Goal: Task Accomplishment & Management: Complete application form

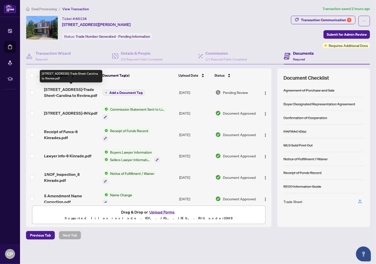
click at [76, 94] on span "[STREET_ADDRESS]-Trade Sheet-Carolina to Review.pdf" at bounding box center [71, 93] width 55 height 12
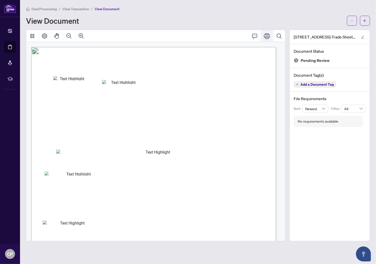
click at [267, 38] on icon "Print" at bounding box center [267, 36] width 6 height 6
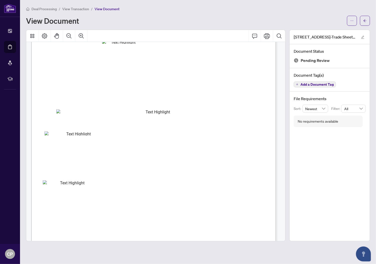
scroll to position [47, 0]
click at [71, 8] on span "View Transaction" at bounding box center [75, 9] width 27 height 5
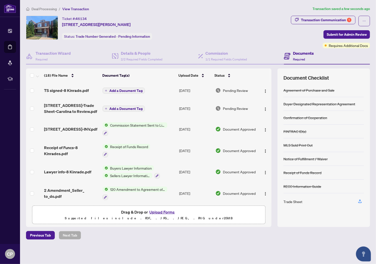
click at [131, 123] on span "Commission Statement Sent to Listing Brokerage" at bounding box center [137, 126] width 59 height 6
click at [127, 214] on span "Drag & Drop or Upload Forms" at bounding box center [148, 212] width 55 height 7
click at [342, 33] on span "Submit for Admin Review" at bounding box center [347, 35] width 40 height 8
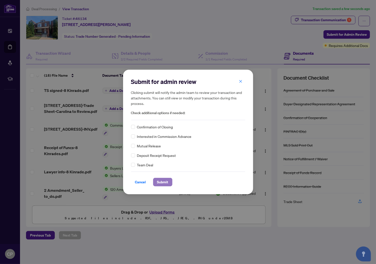
click at [163, 180] on span "Submit" at bounding box center [162, 182] width 11 height 8
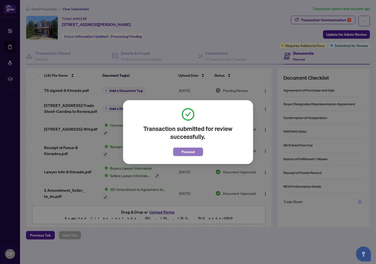
click at [188, 152] on span "Proceed" at bounding box center [187, 152] width 13 height 8
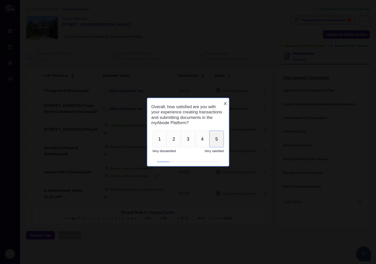
click at [218, 142] on button "5" at bounding box center [216, 139] width 15 height 17
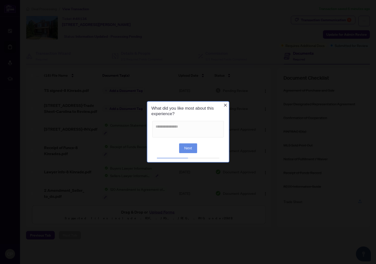
click at [225, 105] on icon "Close button" at bounding box center [225, 105] width 3 height 3
